Goal: Task Accomplishment & Management: Manage account settings

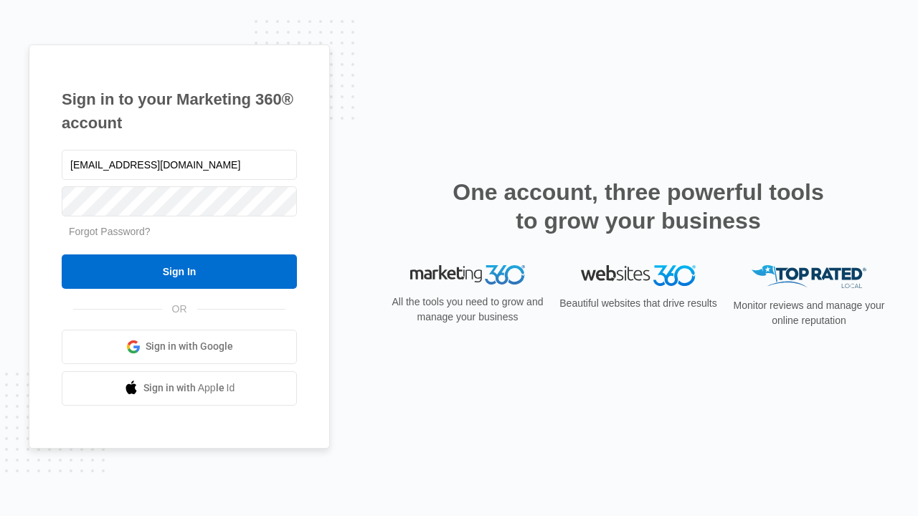
type input "[EMAIL_ADDRESS][DOMAIN_NAME]"
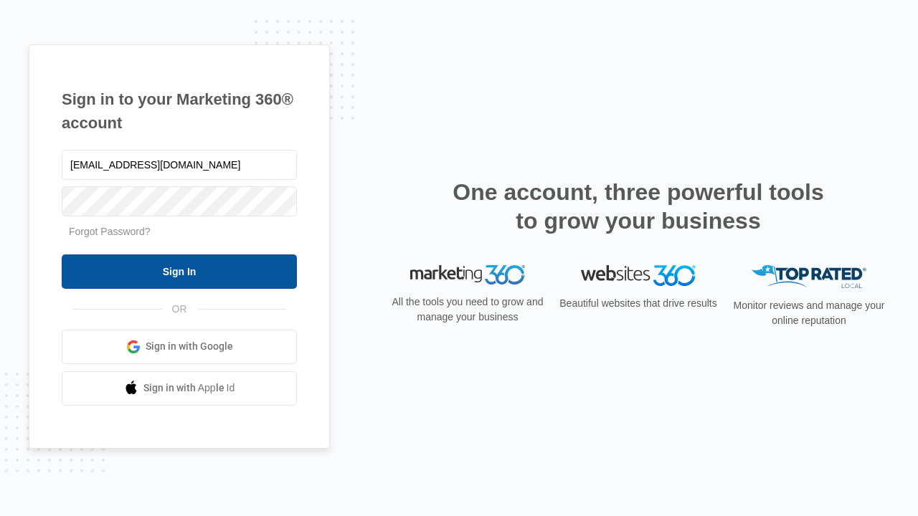
click at [179, 271] on input "Sign In" at bounding box center [179, 271] width 235 height 34
